Goal: Browse casually

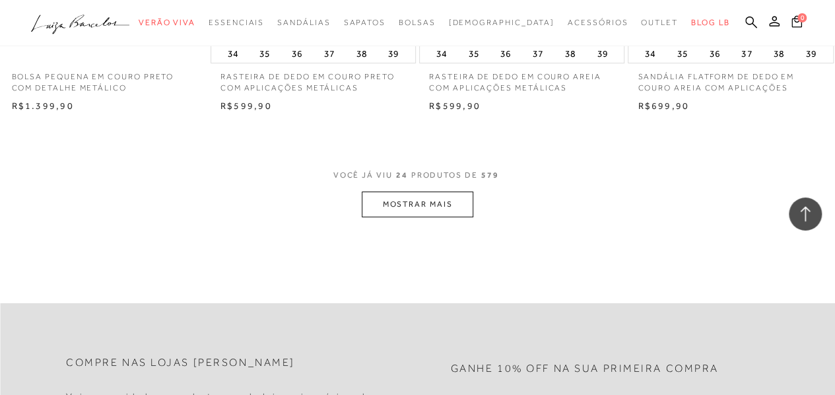
scroll to position [2376, 0]
click at [446, 194] on button "MOSTRAR MAIS" at bounding box center [417, 203] width 111 height 26
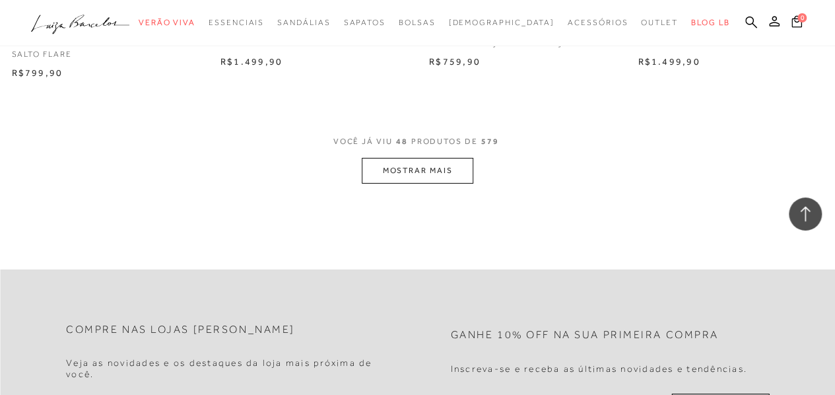
scroll to position [4818, 0]
click at [457, 161] on button "MOSTRAR MAIS" at bounding box center [417, 169] width 111 height 26
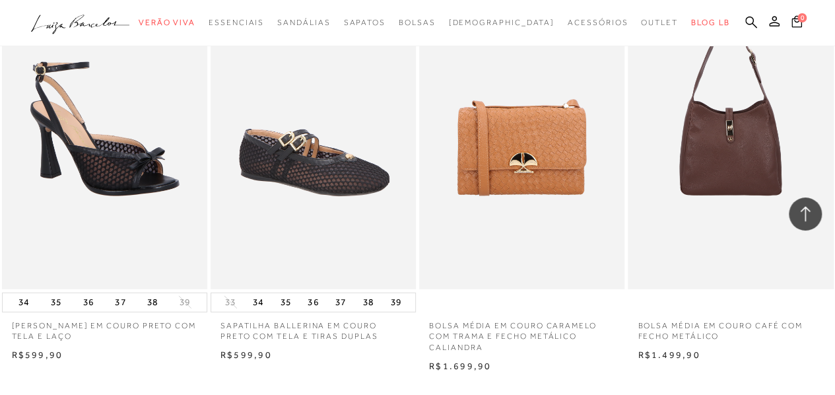
scroll to position [7129, 0]
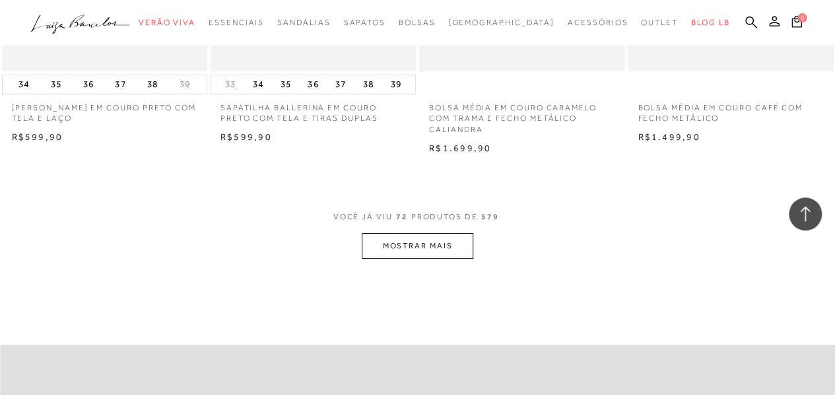
click at [464, 238] on button "MOSTRAR MAIS" at bounding box center [417, 246] width 111 height 26
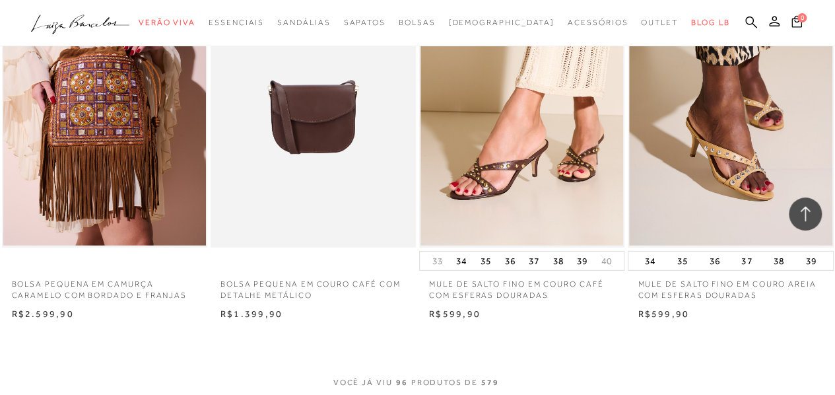
scroll to position [9505, 0]
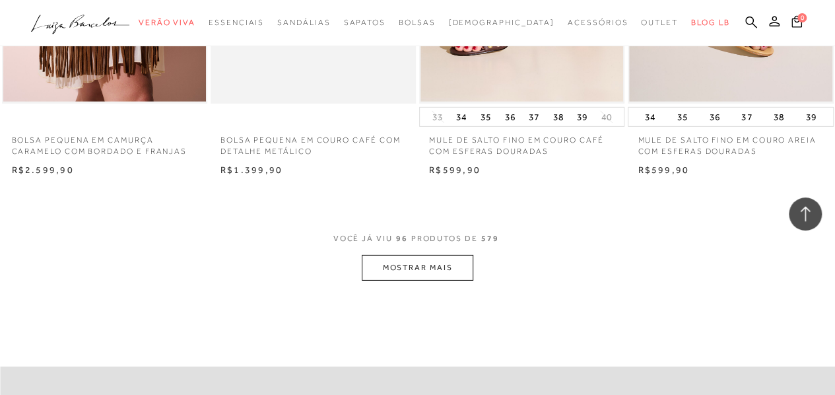
click at [466, 261] on button "MOSTRAR MAIS" at bounding box center [417, 268] width 111 height 26
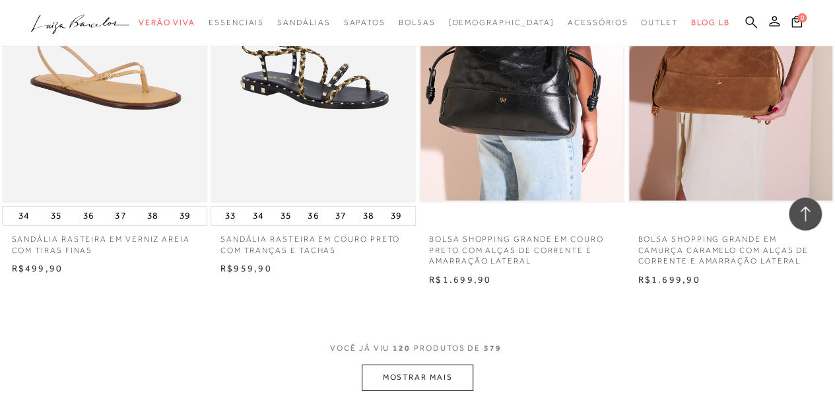
scroll to position [11881, 0]
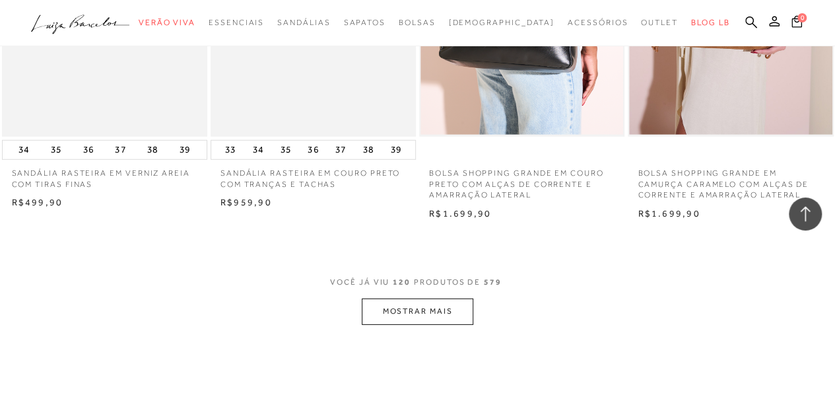
click at [463, 304] on button "MOSTRAR MAIS" at bounding box center [417, 311] width 111 height 26
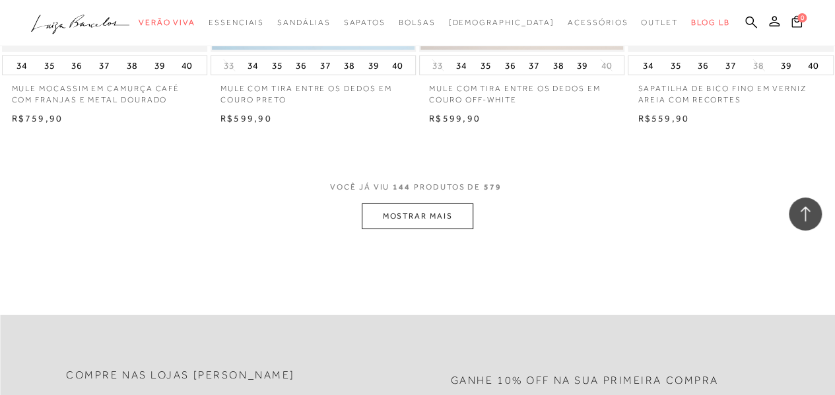
scroll to position [14389, 0]
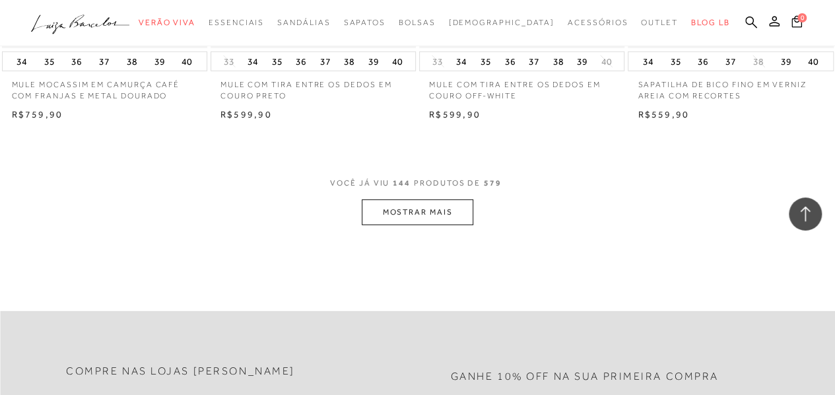
click at [455, 199] on button "MOSTRAR MAIS" at bounding box center [417, 212] width 111 height 26
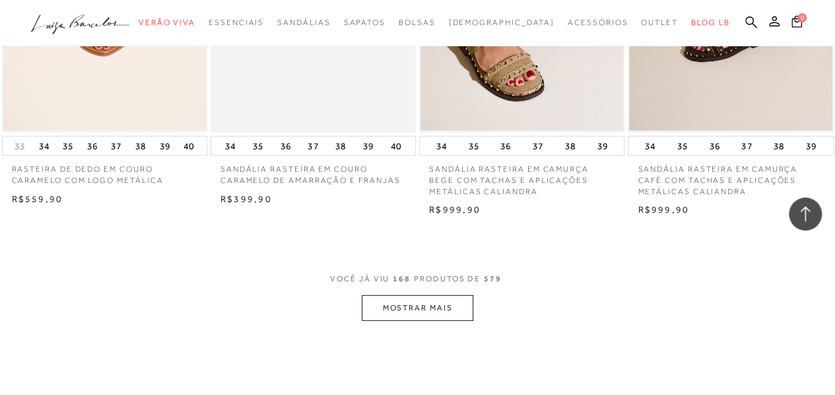
scroll to position [16832, 0]
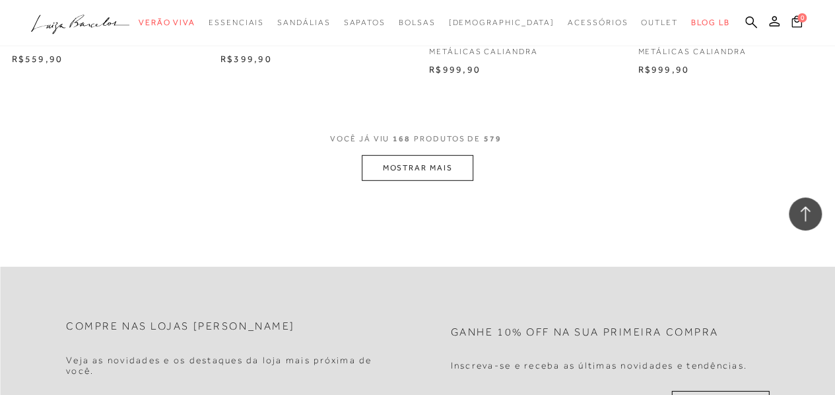
click at [457, 160] on button "MOSTRAR MAIS" at bounding box center [417, 168] width 111 height 26
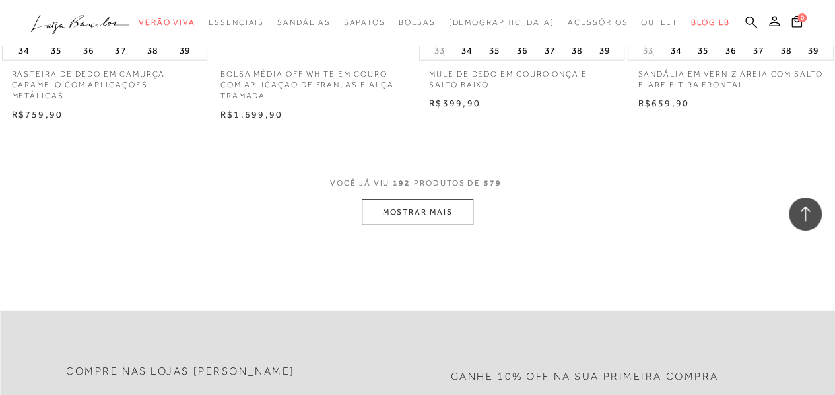
scroll to position [19208, 0]
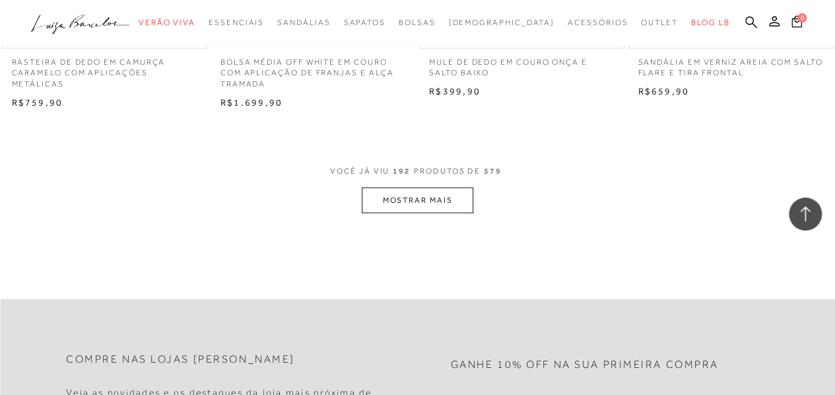
click at [460, 189] on button "MOSTRAR MAIS" at bounding box center [417, 200] width 111 height 26
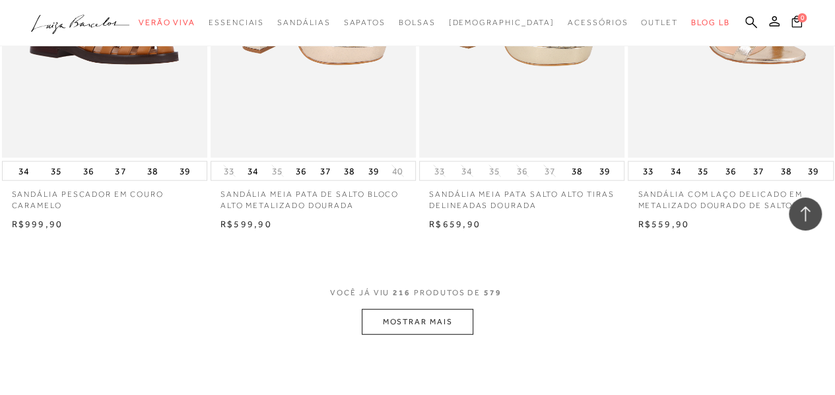
scroll to position [21584, 0]
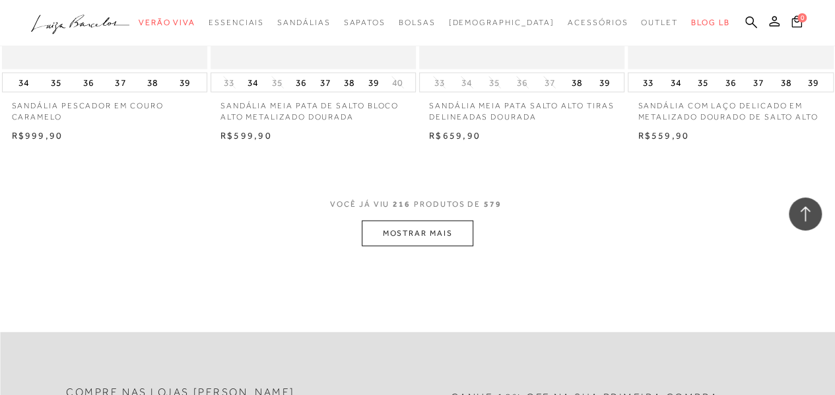
click at [447, 220] on button "MOSTRAR MAIS" at bounding box center [417, 233] width 111 height 26
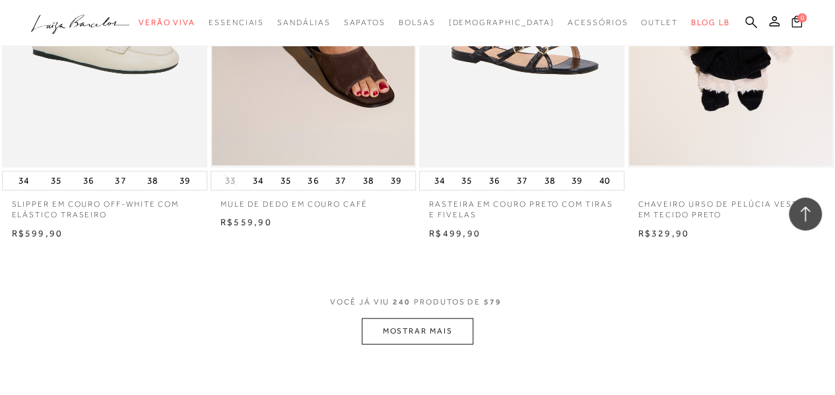
scroll to position [24026, 0]
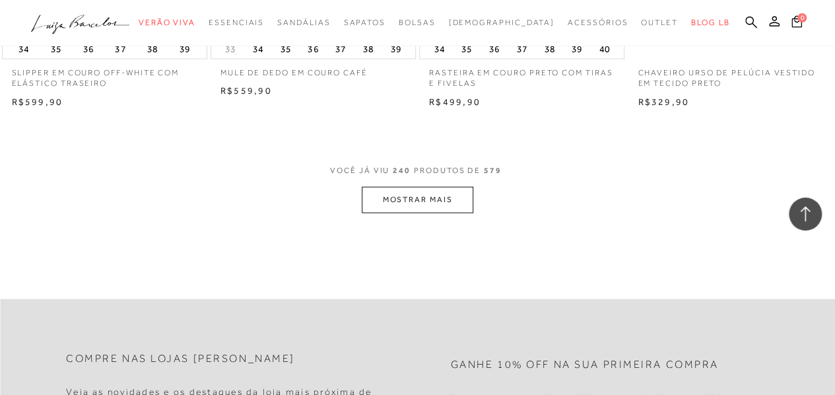
click at [449, 189] on button "MOSTRAR MAIS" at bounding box center [417, 200] width 111 height 26
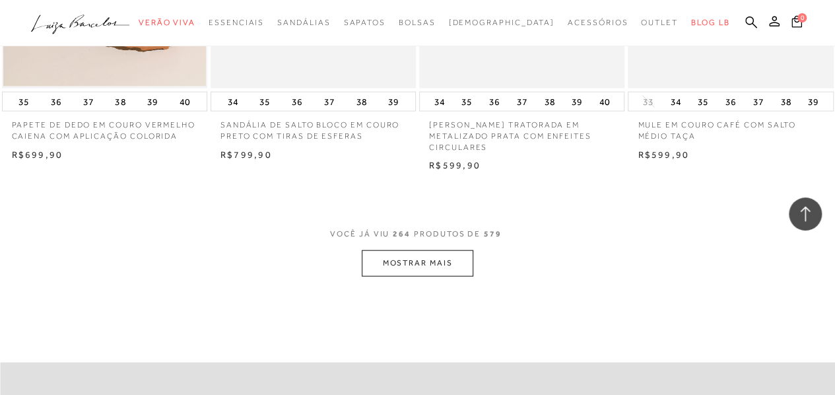
scroll to position [26402, 0]
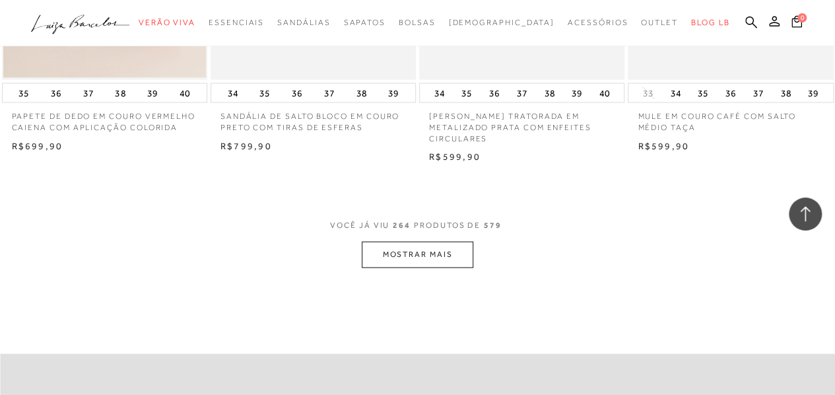
click at [467, 242] on button "MOSTRAR MAIS" at bounding box center [417, 255] width 111 height 26
